Goal: Find specific page/section: Find specific page/section

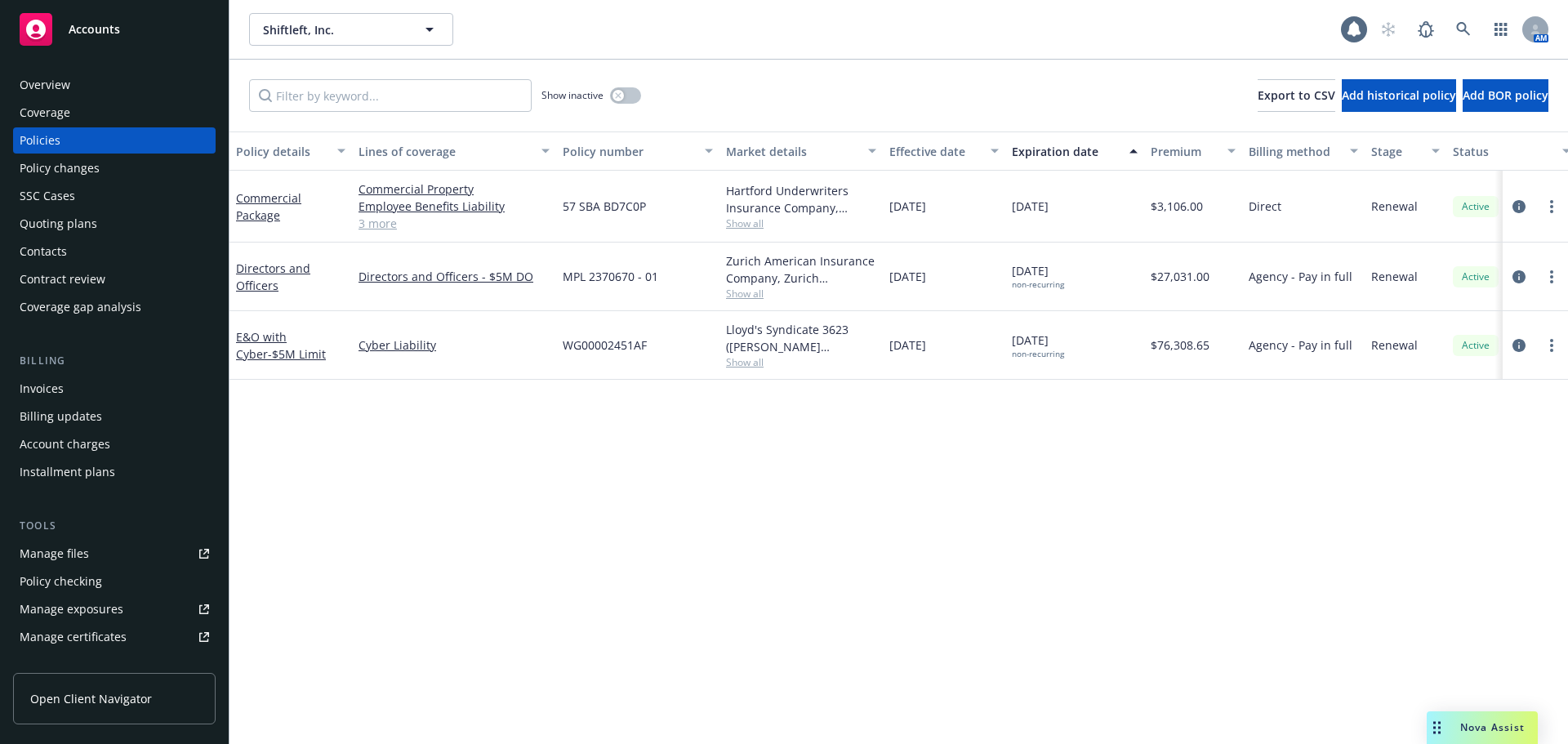
click at [310, 21] on span "Shiftleft, Inc." at bounding box center [333, 29] width 141 height 17
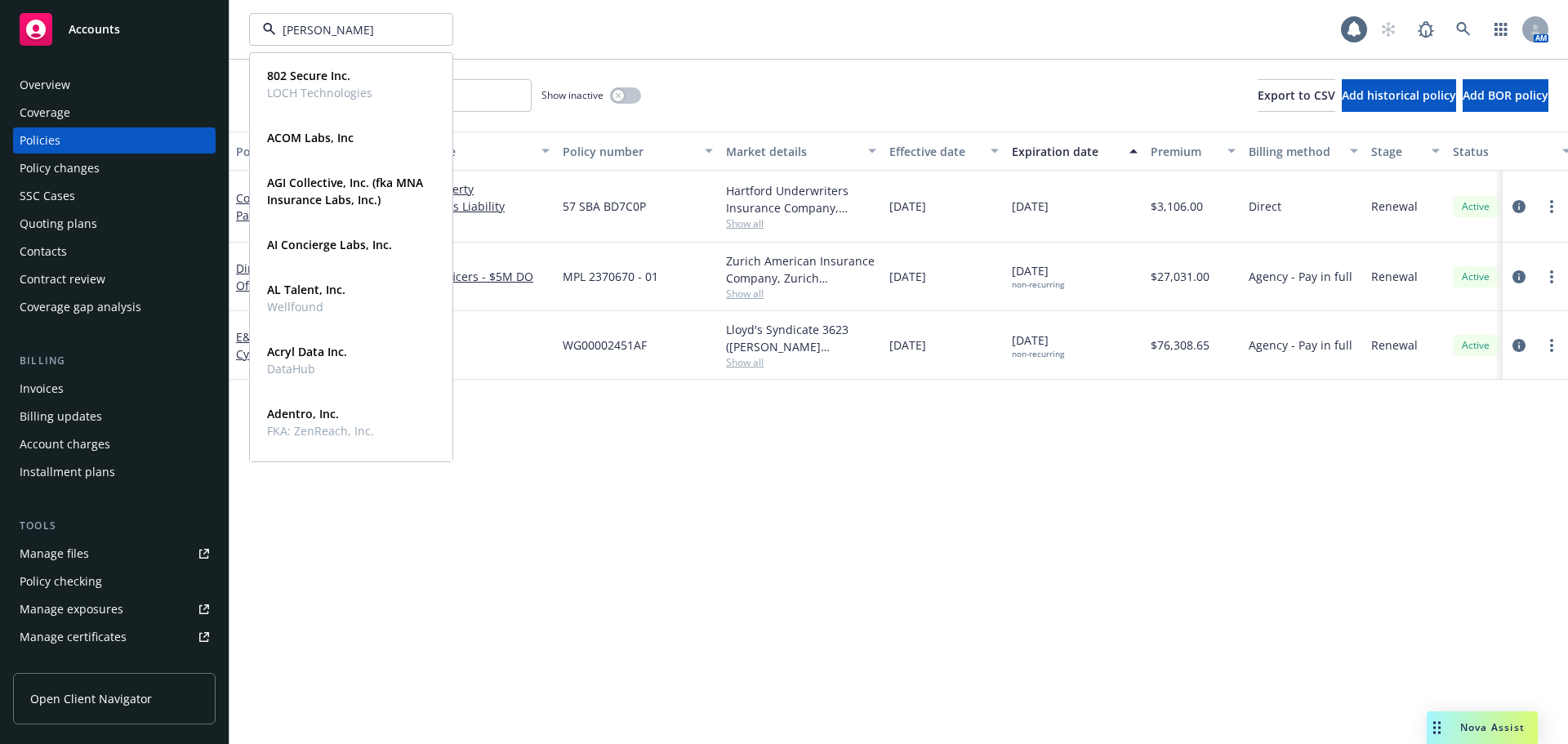
type input "[PERSON_NAME]"
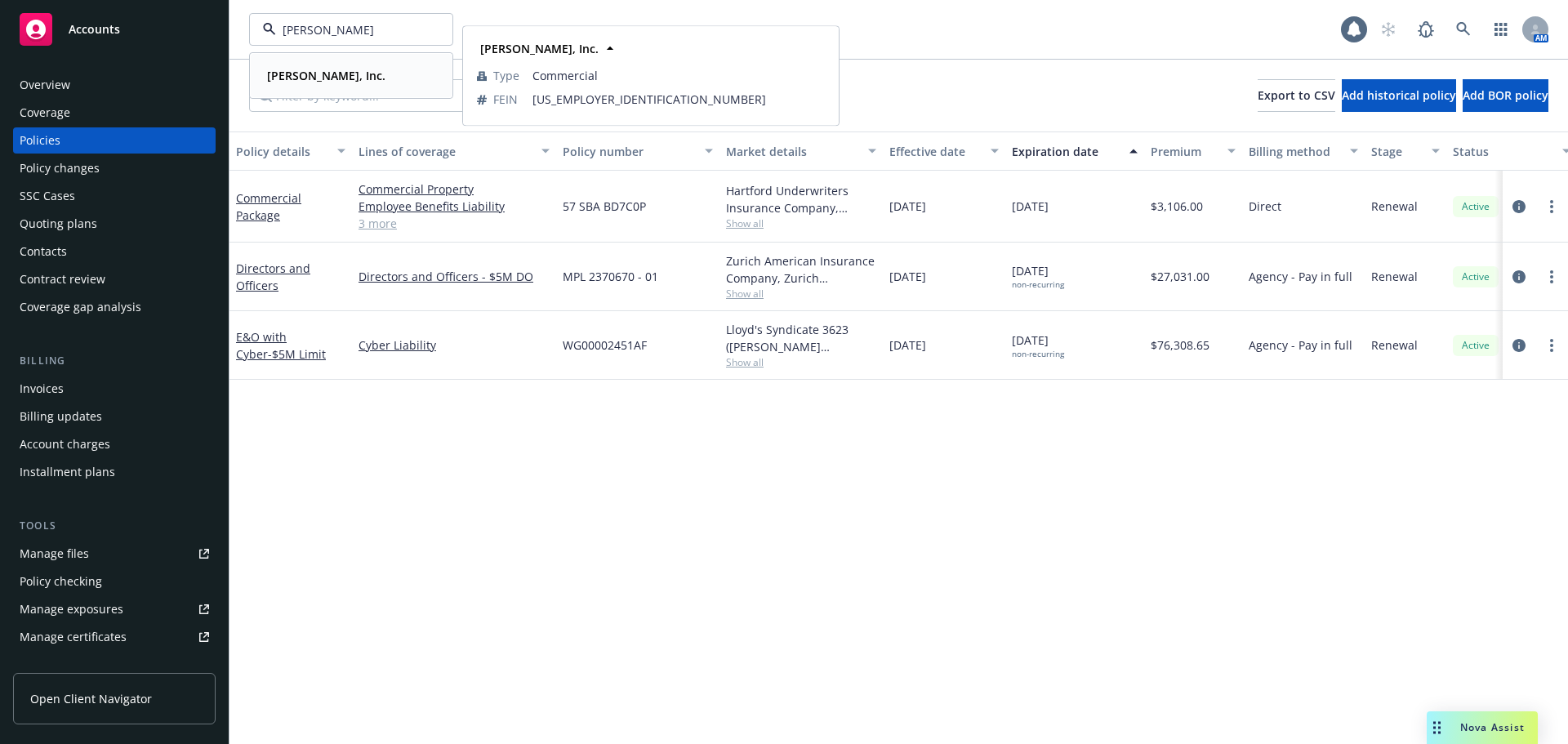
click at [296, 72] on strong "[PERSON_NAME], Inc." at bounding box center [326, 75] width 118 height 16
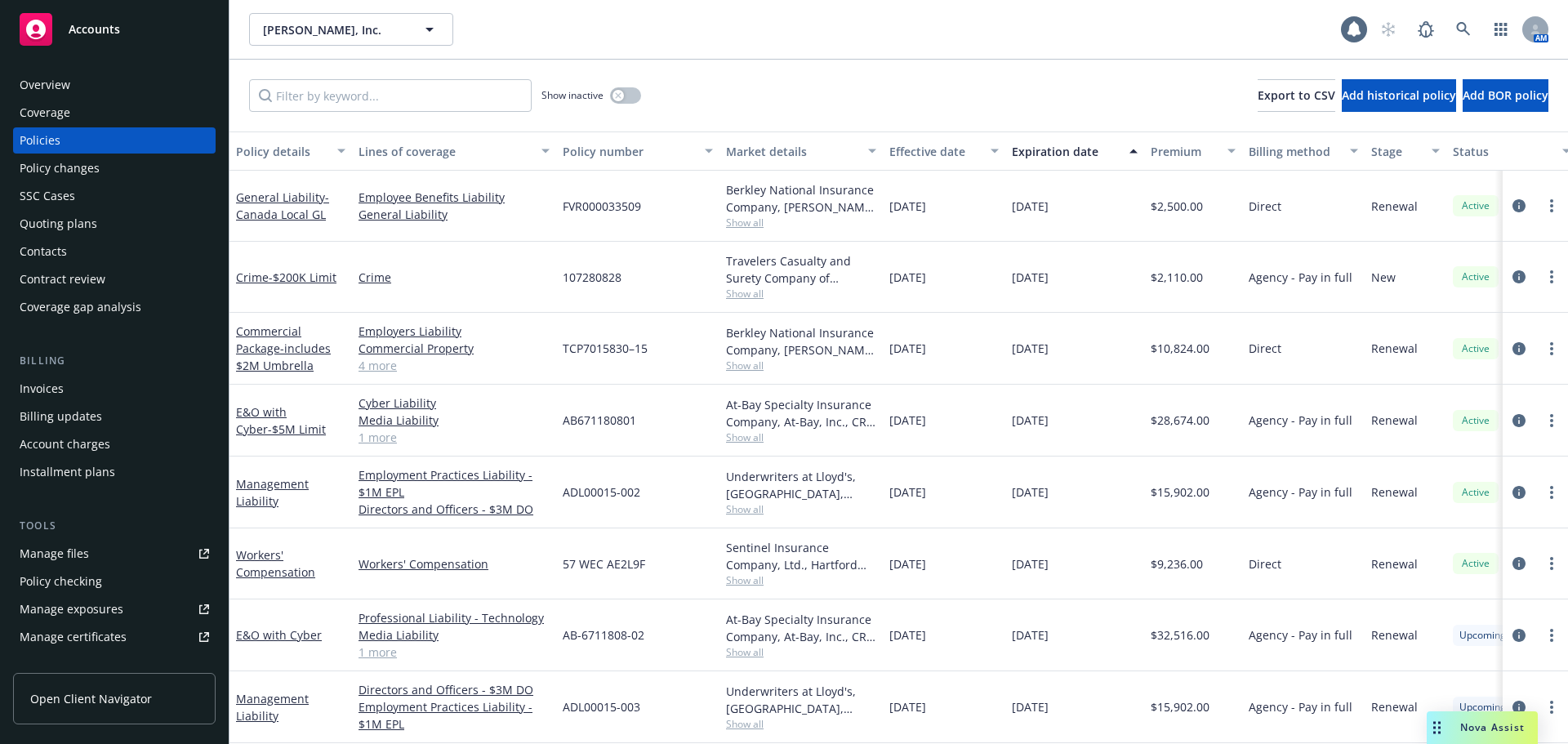
click at [102, 260] on div "Contacts" at bounding box center [114, 252] width 189 height 26
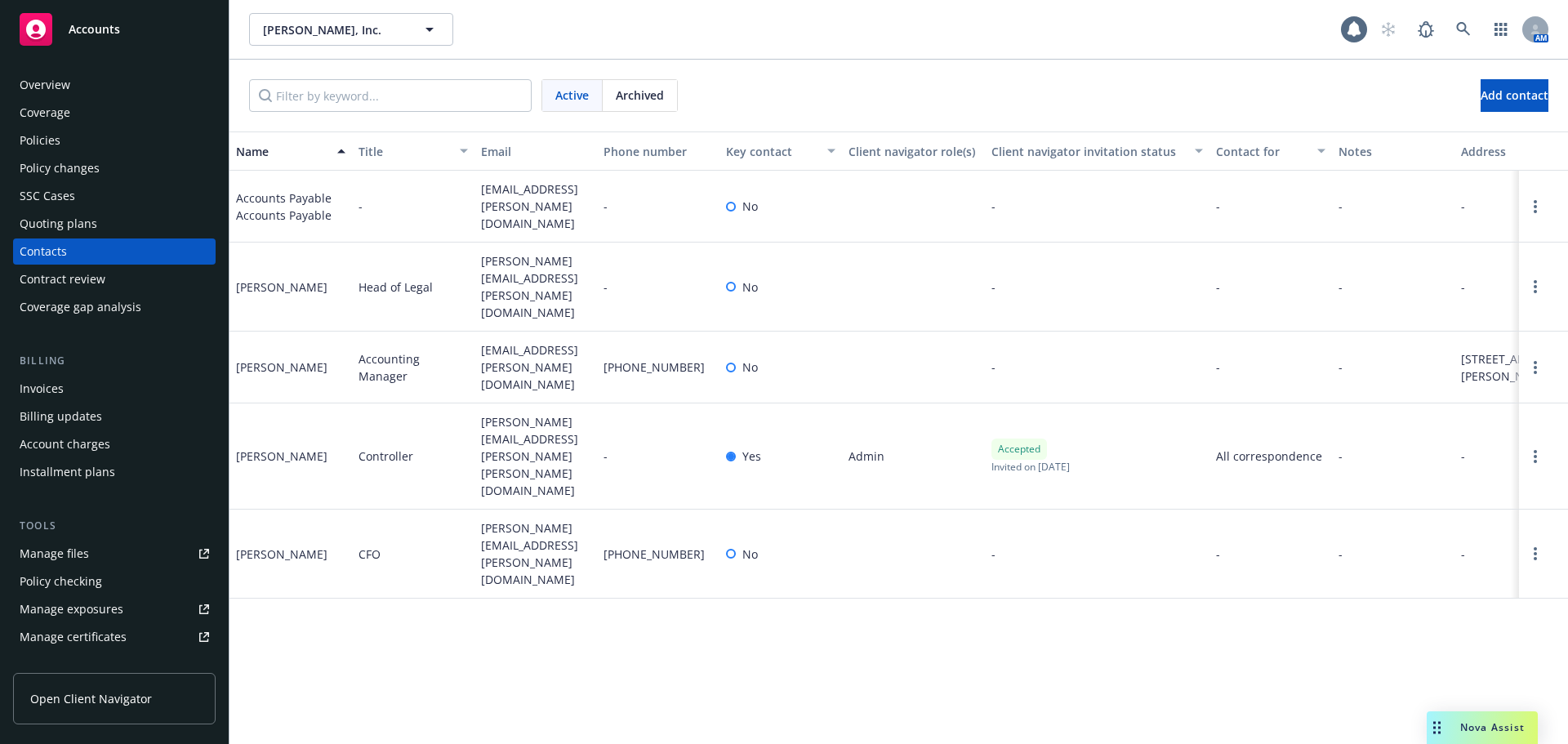
click at [98, 145] on div "Policies" at bounding box center [114, 141] width 189 height 26
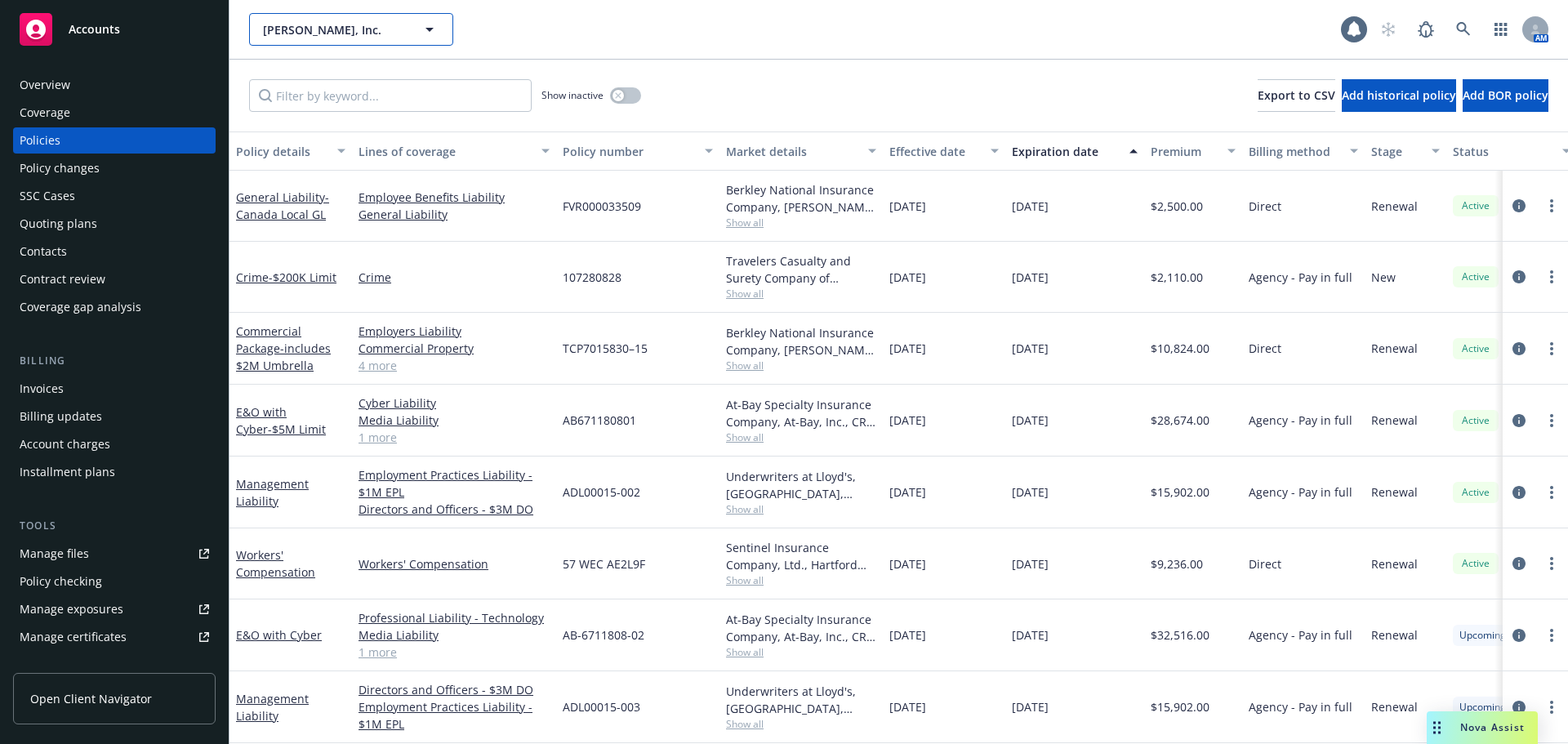
click at [353, 27] on span "[PERSON_NAME], Inc." at bounding box center [333, 29] width 141 height 17
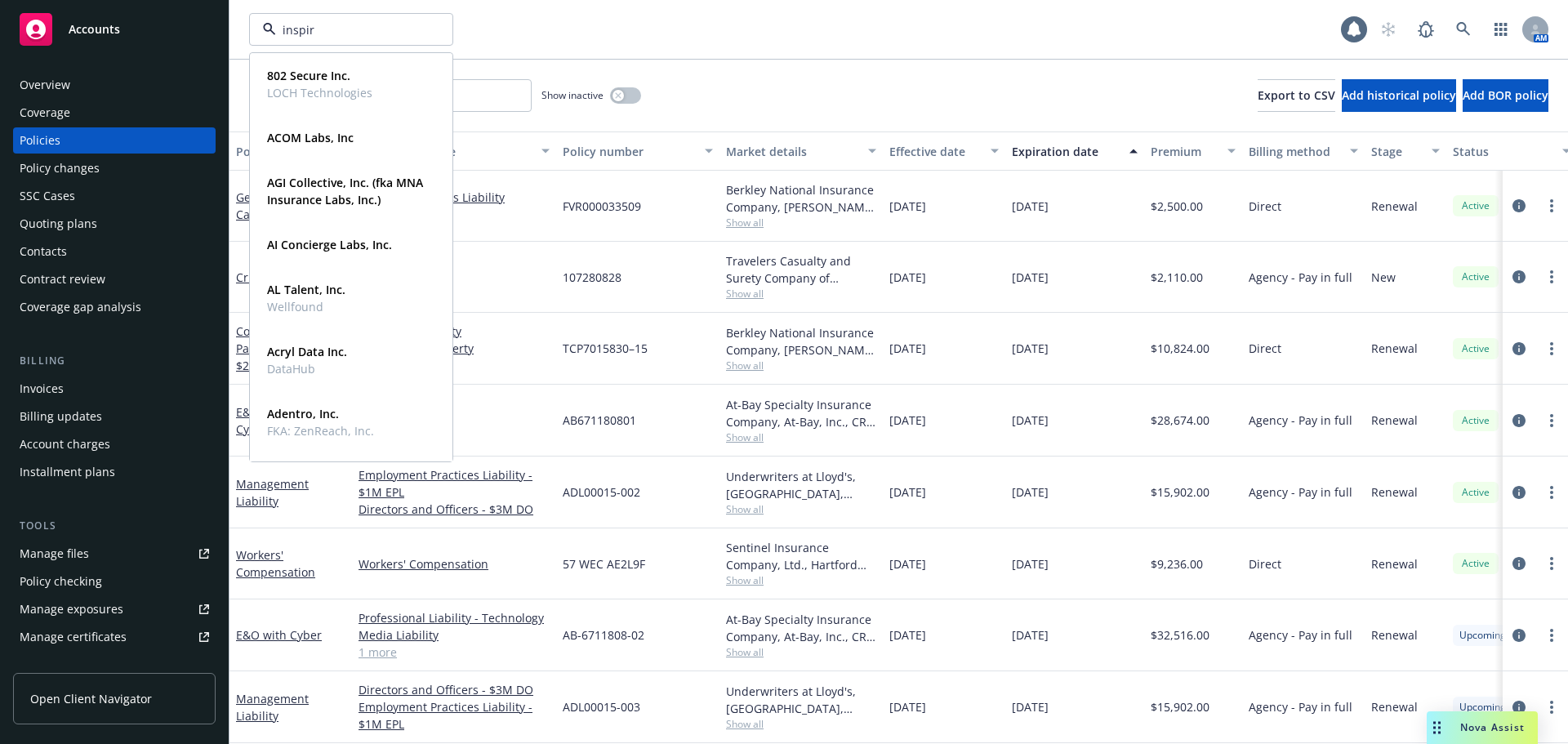
type input "inspire"
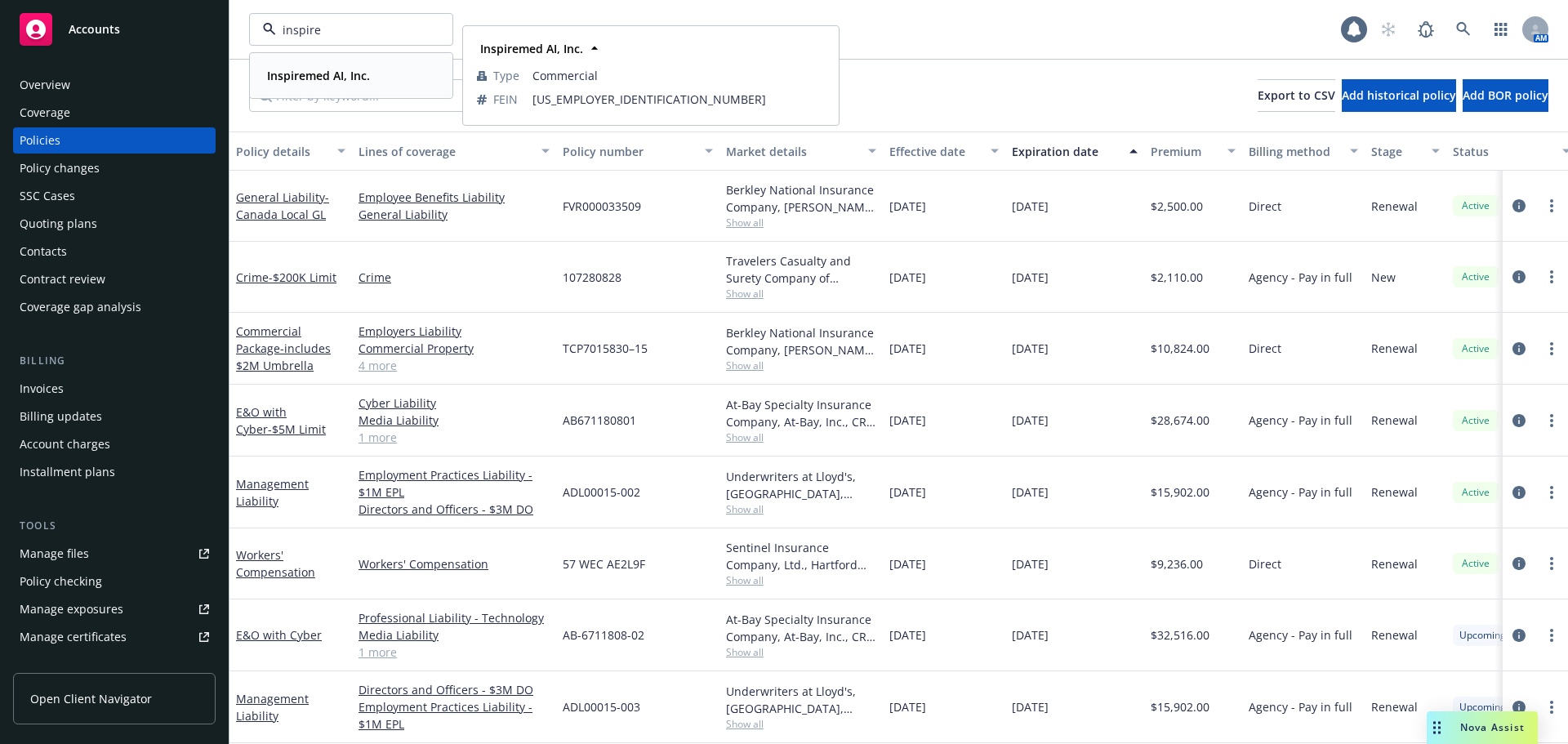
click at [311, 80] on strong "Inspiremed AI, Inc." at bounding box center [319, 75] width 103 height 16
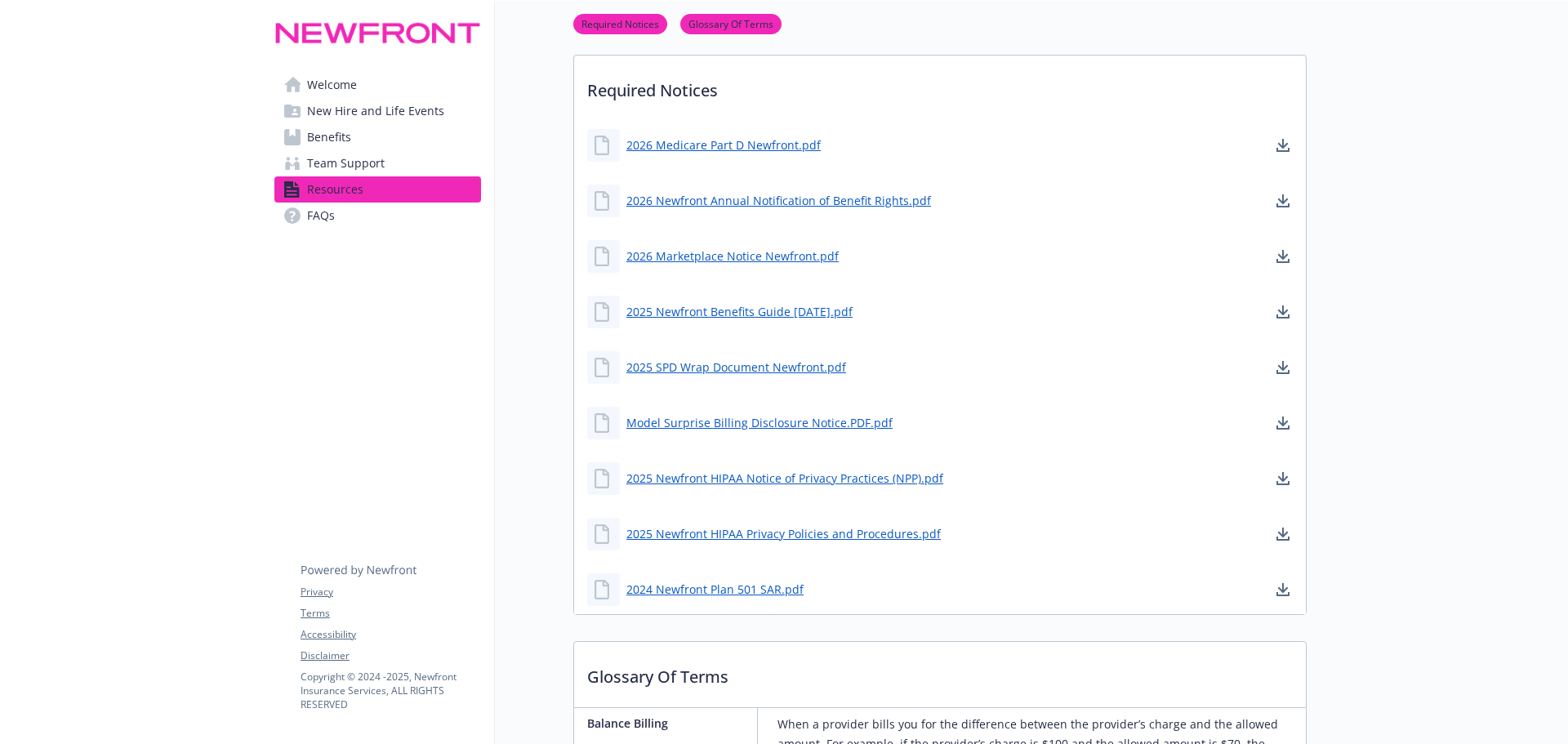
scroll to position [327, 0]
